Goal: Book appointment/travel/reservation

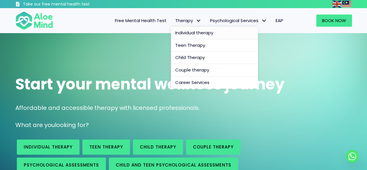
click at [190, 35] on span "Individual therapy" at bounding box center [194, 33] width 38 height 6
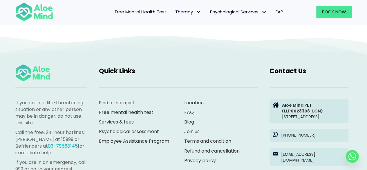
scroll to position [940, 0]
click at [338, 15] on link "Book Now" at bounding box center [334, 12] width 36 height 12
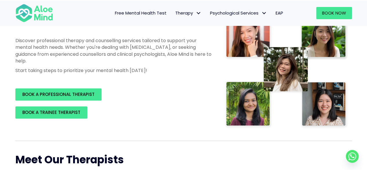
scroll to position [96, 0]
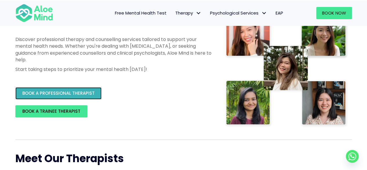
click at [89, 90] on span "BOOK A PROFESSIONAL THERAPIST" at bounding box center [58, 93] width 72 height 6
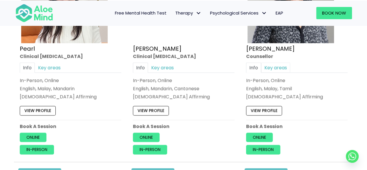
scroll to position [1682, 0]
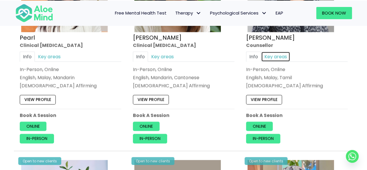
click at [279, 54] on link "Key areas" at bounding box center [275, 57] width 29 height 10
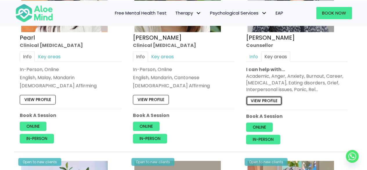
click at [272, 96] on link "View profile" at bounding box center [264, 100] width 36 height 9
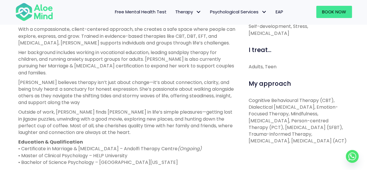
scroll to position [245, 0]
